Goal: Find specific page/section: Find specific page/section

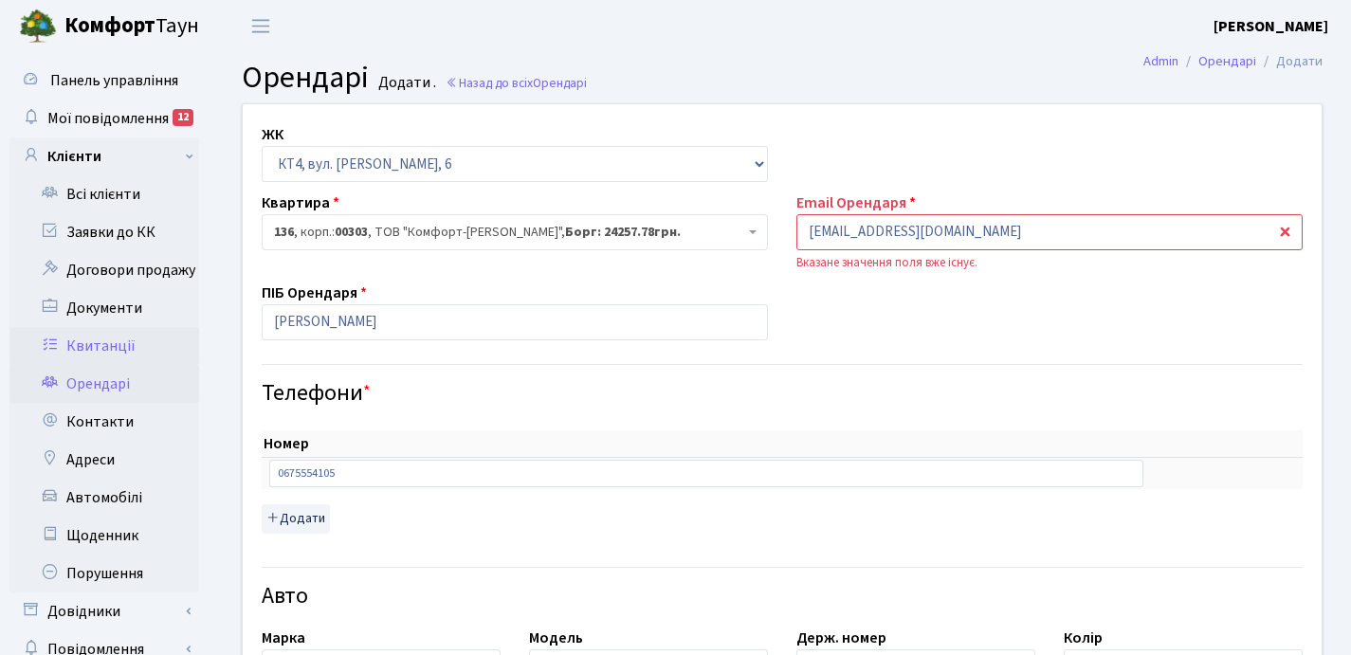
click at [111, 342] on link "Квитанції" at bounding box center [104, 346] width 190 height 38
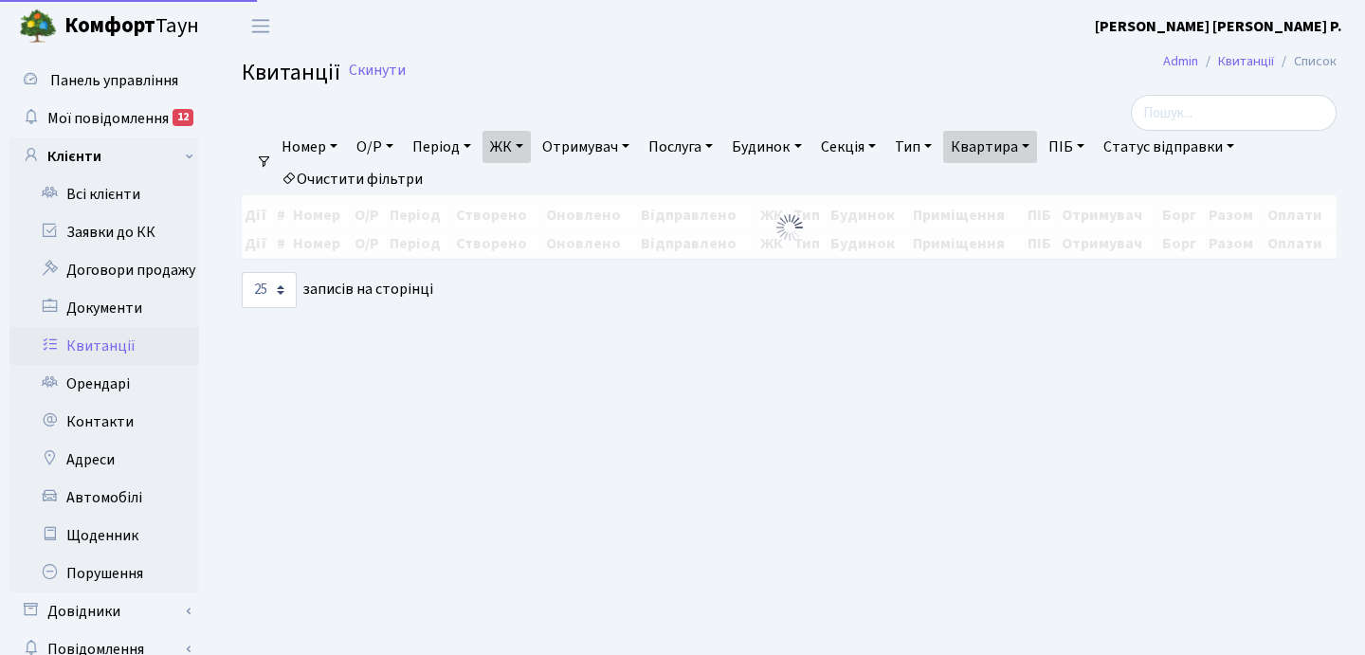
select select "25"
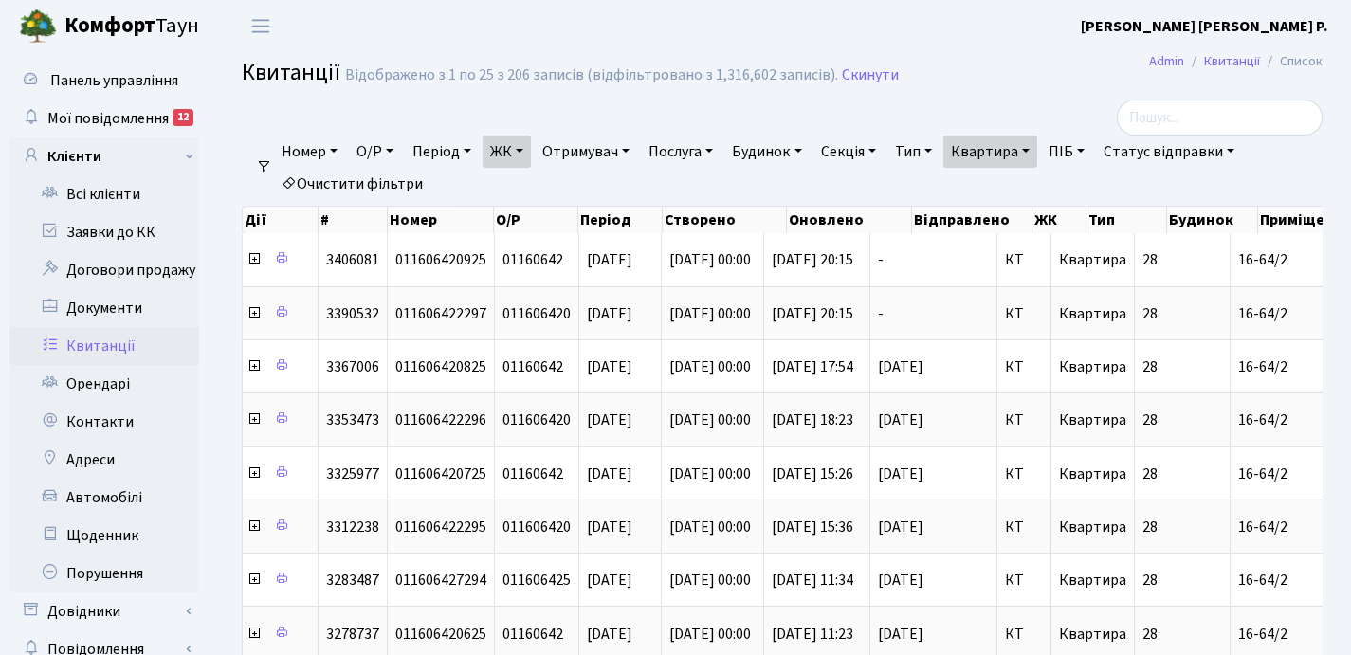
click at [1037, 151] on link "Квартира" at bounding box center [990, 152] width 94 height 32
click at [1034, 191] on input "16-64/2" at bounding box center [999, 189] width 111 height 36
type input "1"
type input "207"
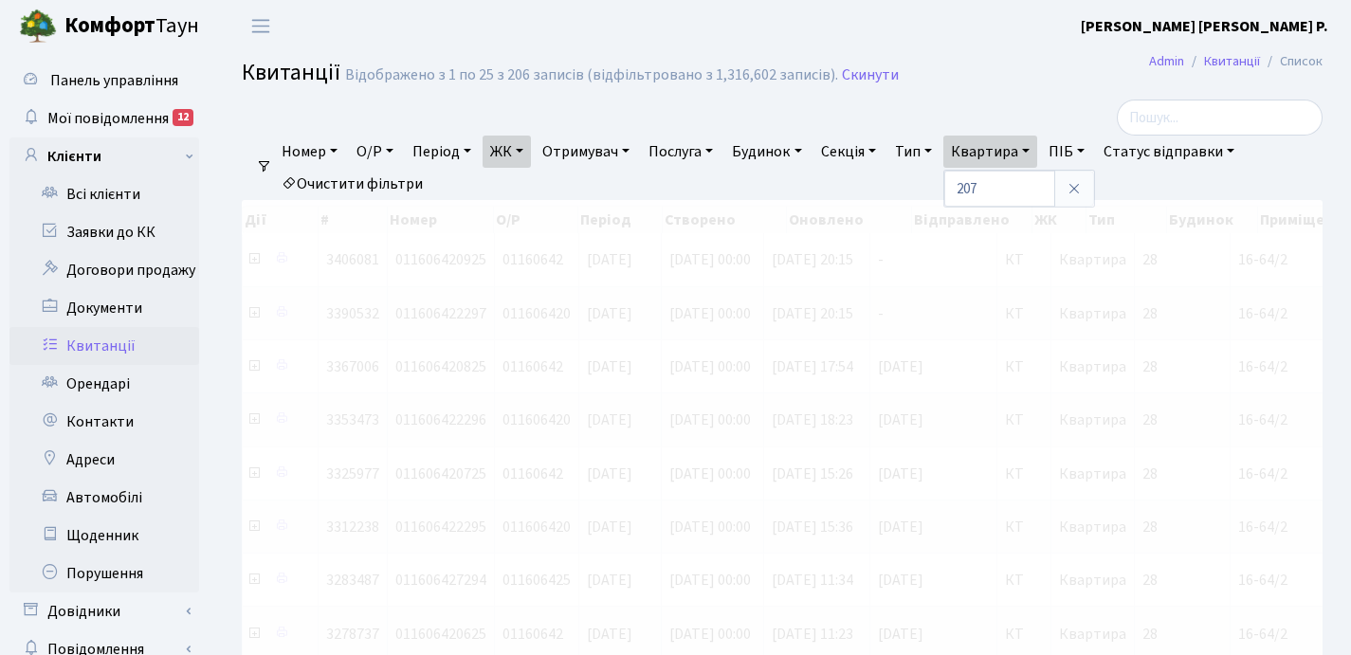
click at [525, 148] on link "ЖК" at bounding box center [506, 152] width 48 height 32
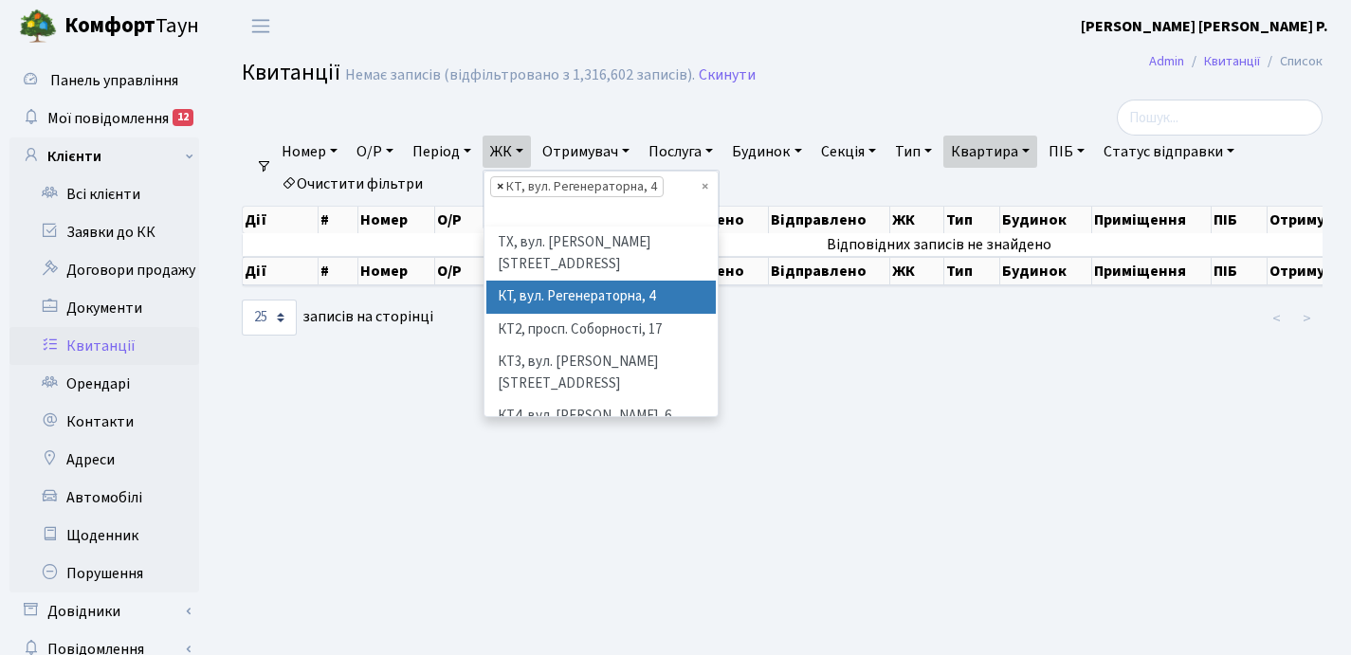
click at [502, 184] on span "×" at bounding box center [500, 186] width 7 height 19
select select
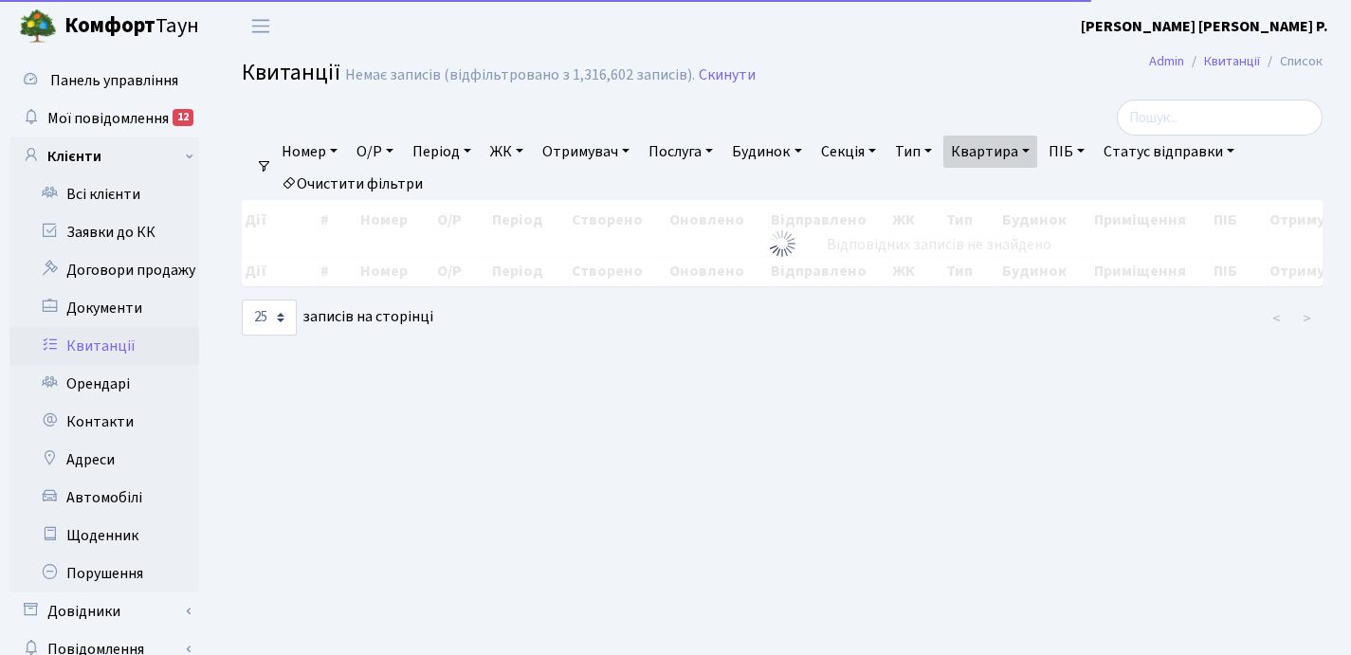
click at [525, 150] on link "ЖК" at bounding box center [506, 152] width 48 height 32
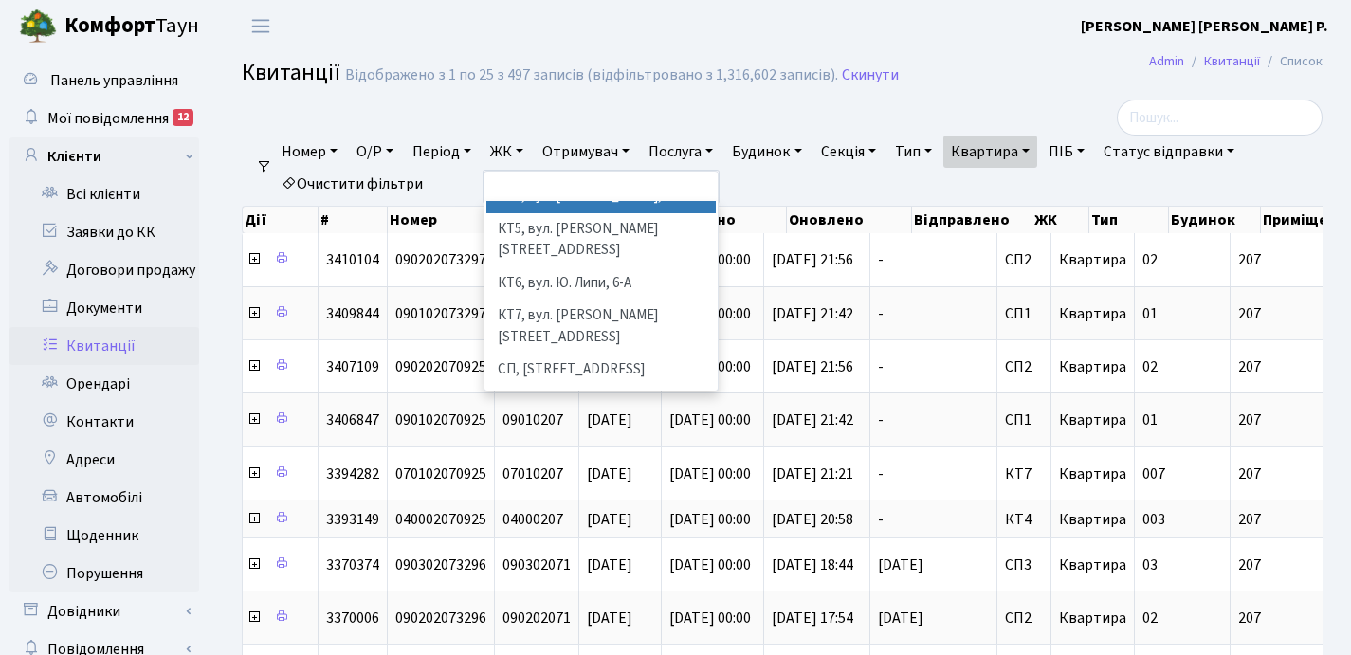
scroll to position [234, 0]
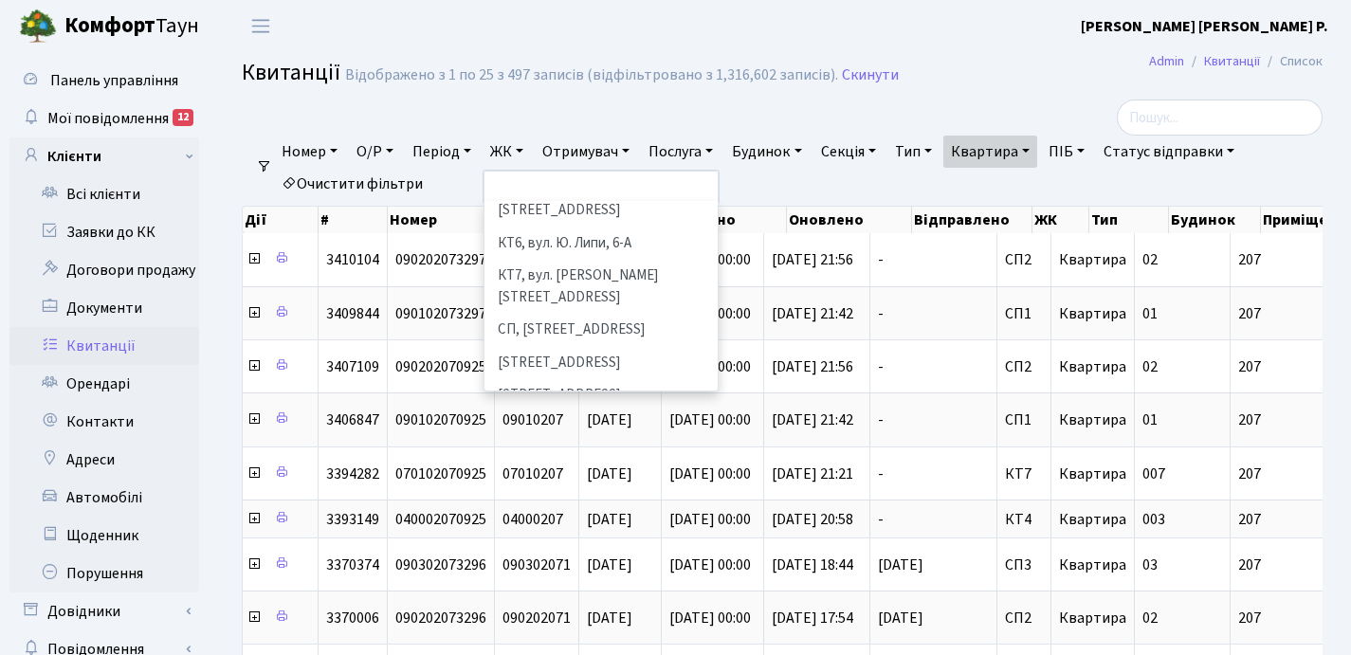
click at [583, 412] on li "[STREET_ADDRESS]" at bounding box center [600, 428] width 229 height 33
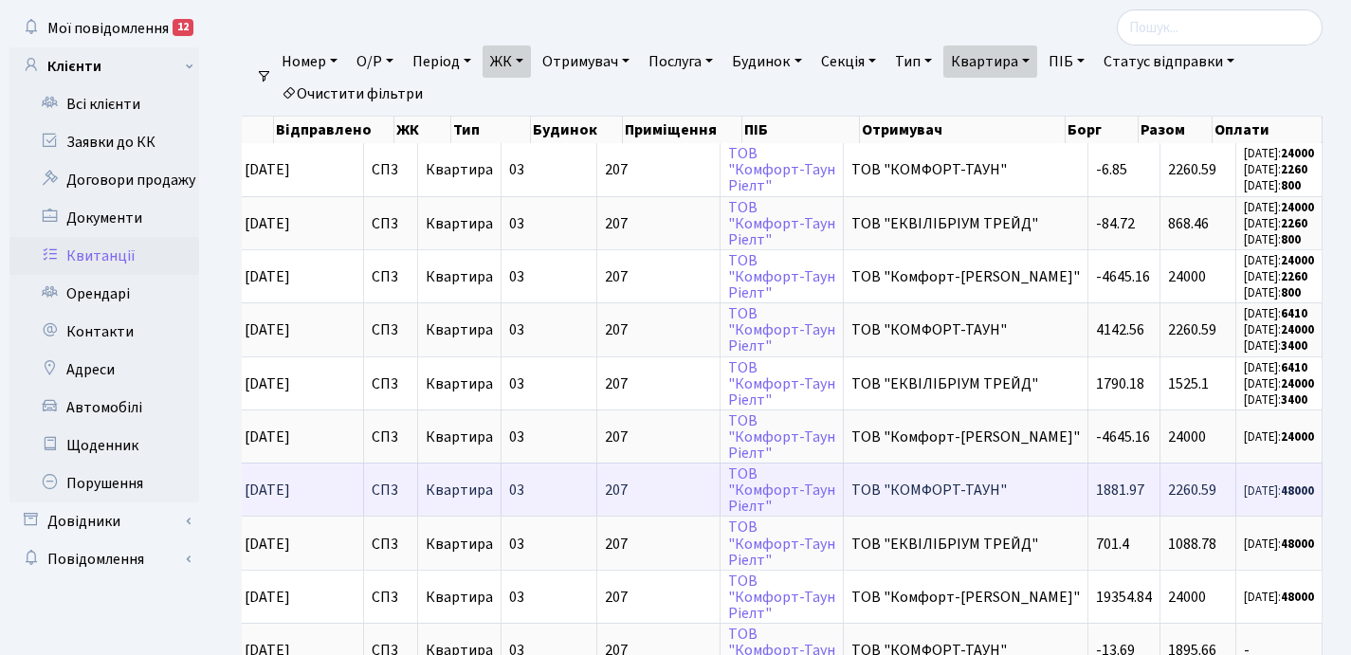
scroll to position [81, 0]
